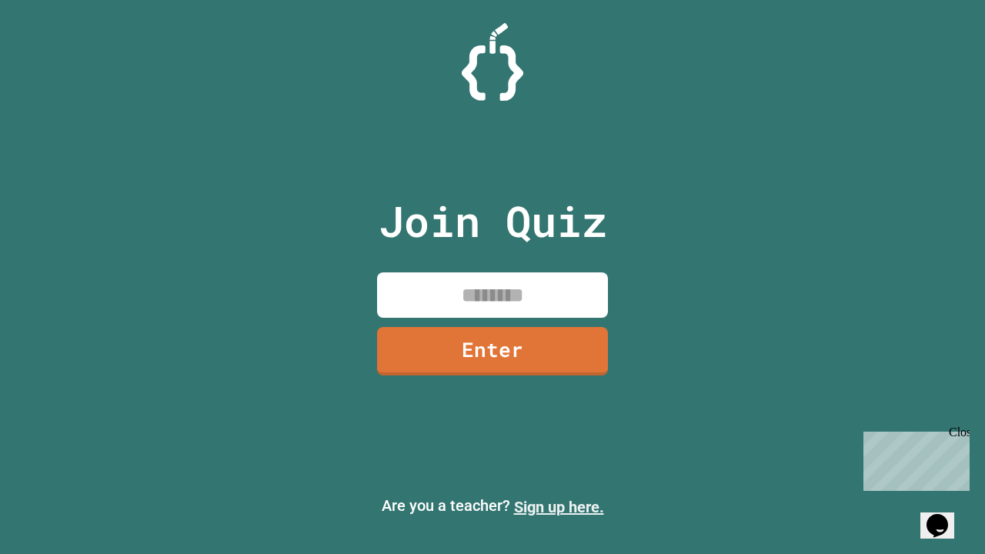
click at [559, 507] on link "Sign up here." at bounding box center [559, 507] width 90 height 18
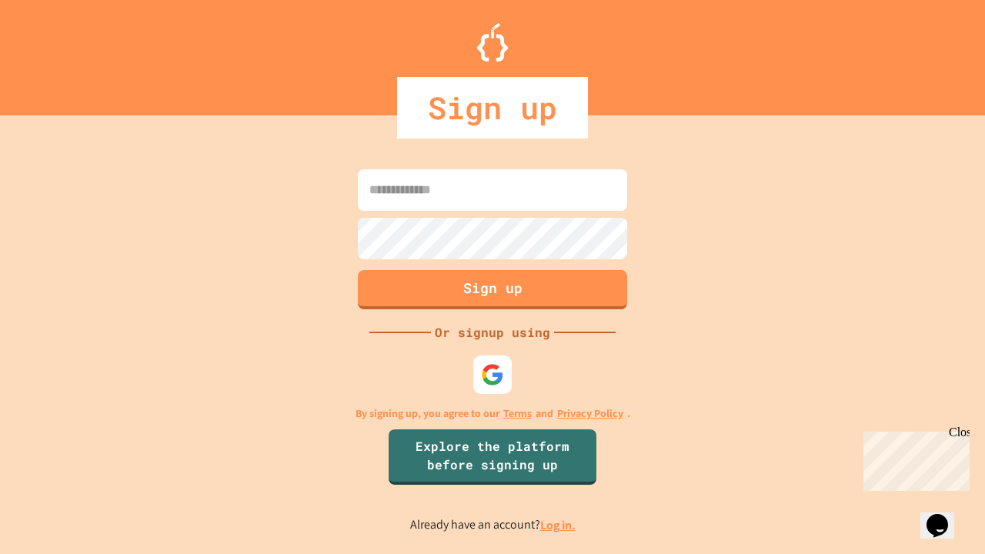
click at [559, 525] on link "Log in." at bounding box center [557, 525] width 35 height 16
